Goal: Task Accomplishment & Management: Use online tool/utility

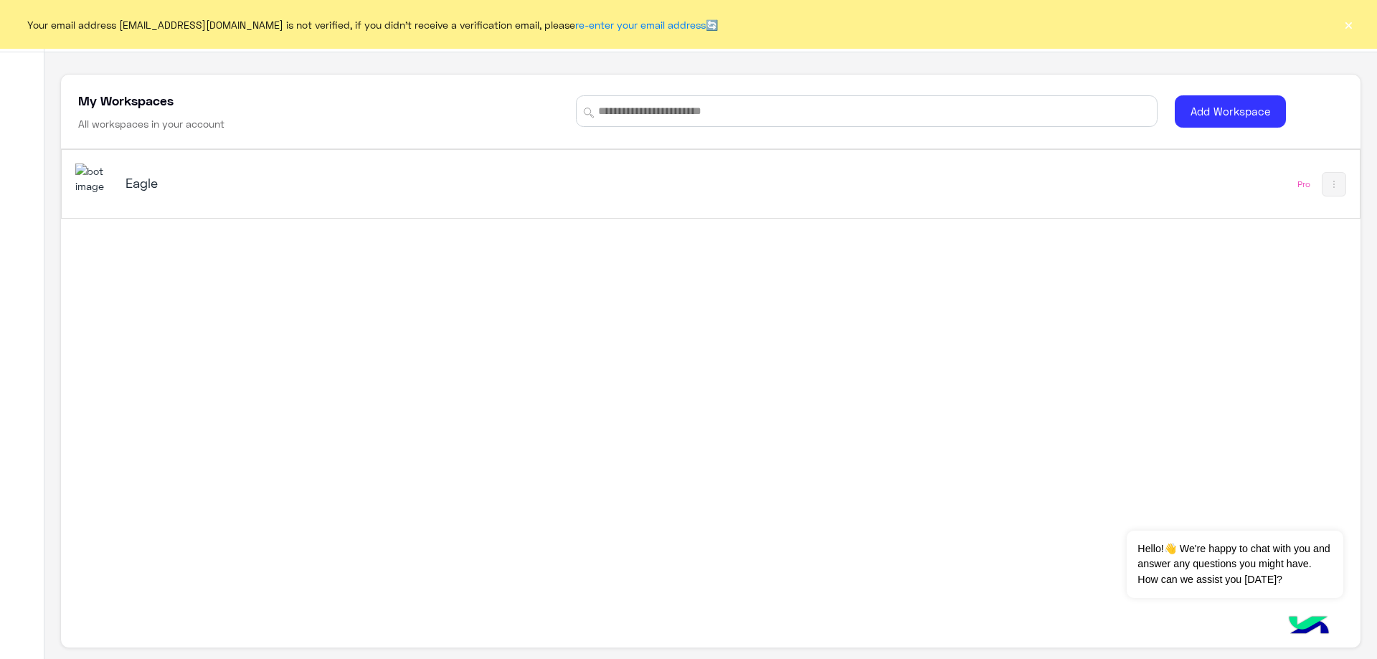
click at [90, 182] on img at bounding box center [94, 178] width 39 height 31
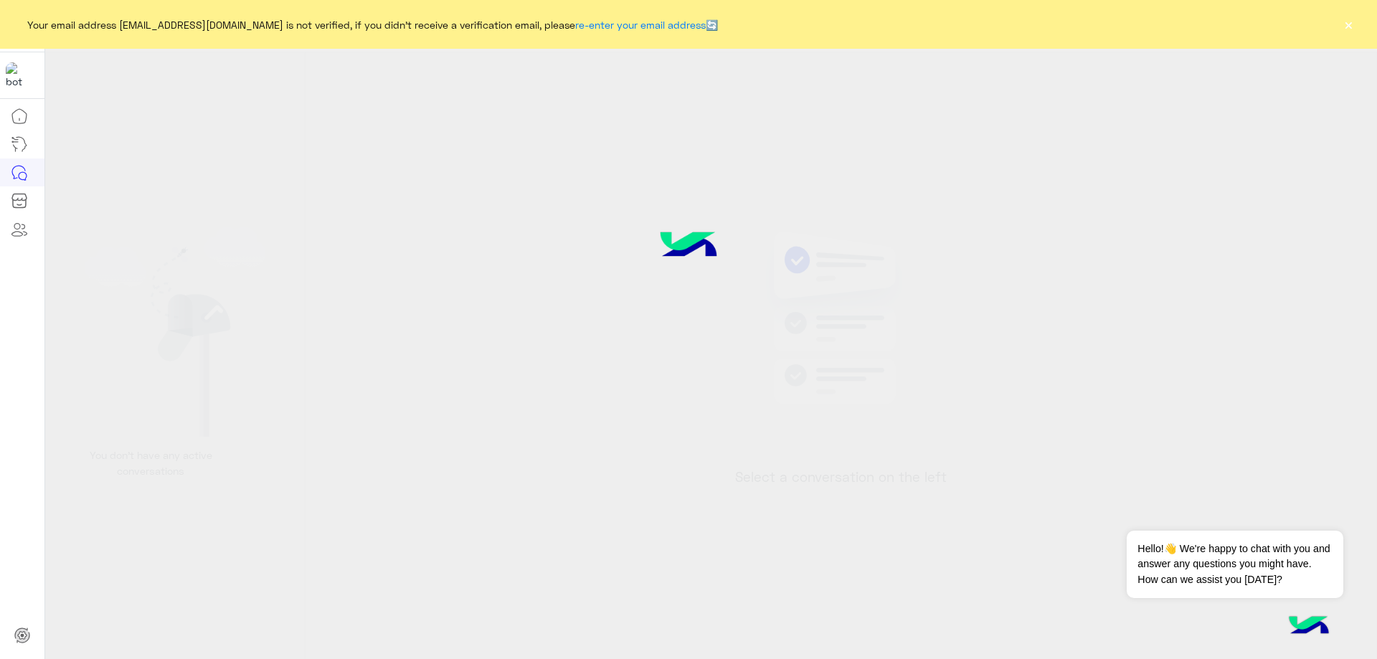
click at [1351, 30] on button "×" at bounding box center [1348, 24] width 14 height 14
